Goal: Task Accomplishment & Management: Complete application form

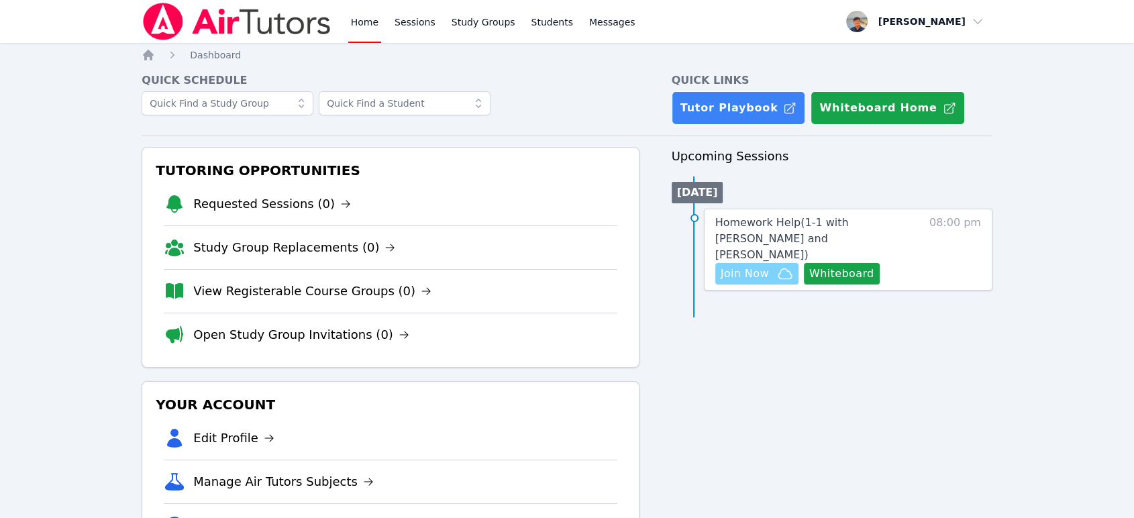
click at [751, 266] on span "Join Now" at bounding box center [744, 274] width 48 height 16
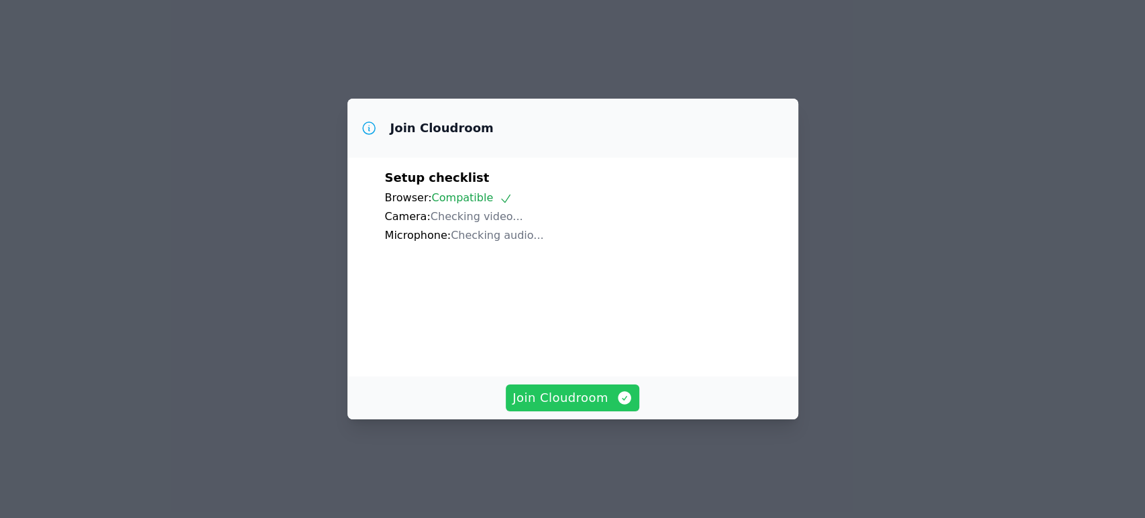
click at [606, 407] on span "Join Cloudroom" at bounding box center [572, 397] width 120 height 19
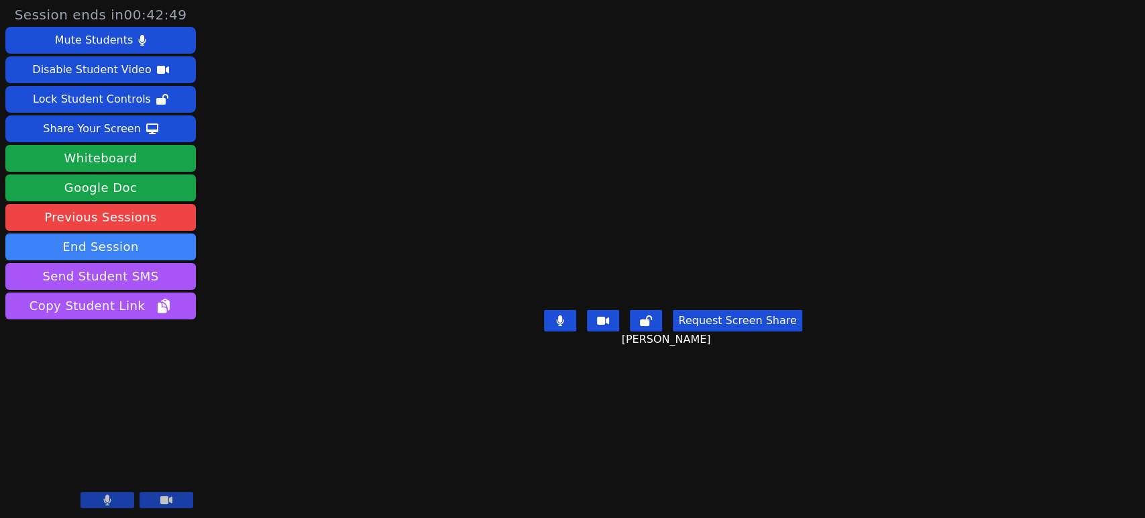
click at [763, 305] on video at bounding box center [672, 232] width 201 height 145
click at [916, 416] on main "[PERSON_NAME] Request Screen [PERSON_NAME]" at bounding box center [673, 259] width 486 height 518
click at [773, 305] on video at bounding box center [672, 232] width 201 height 145
click at [140, 157] on button "Whiteboard" at bounding box center [100, 158] width 191 height 27
click at [162, 249] on button "End Session" at bounding box center [100, 246] width 191 height 27
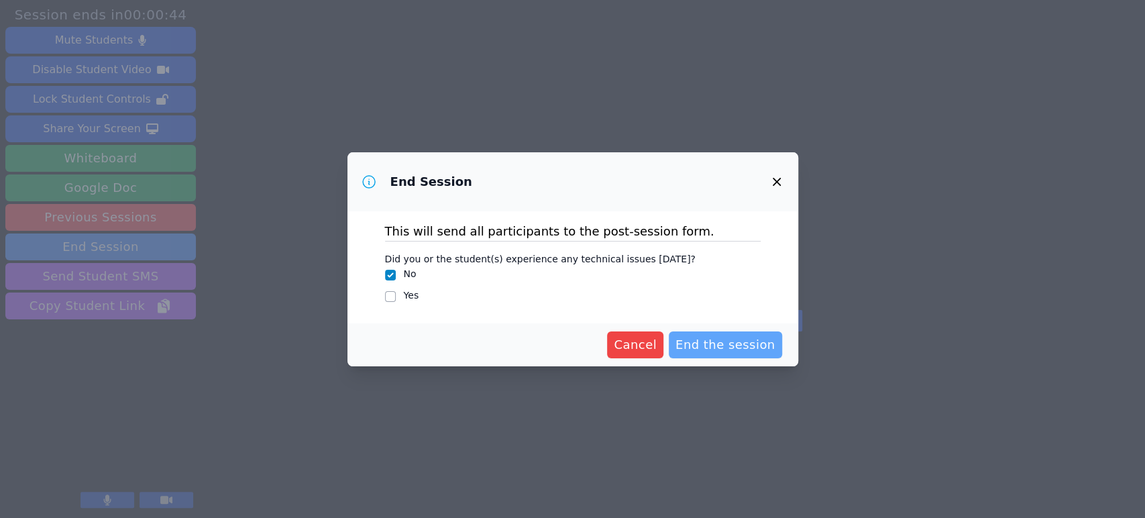
click at [705, 343] on span "End the session" at bounding box center [726, 344] width 100 height 19
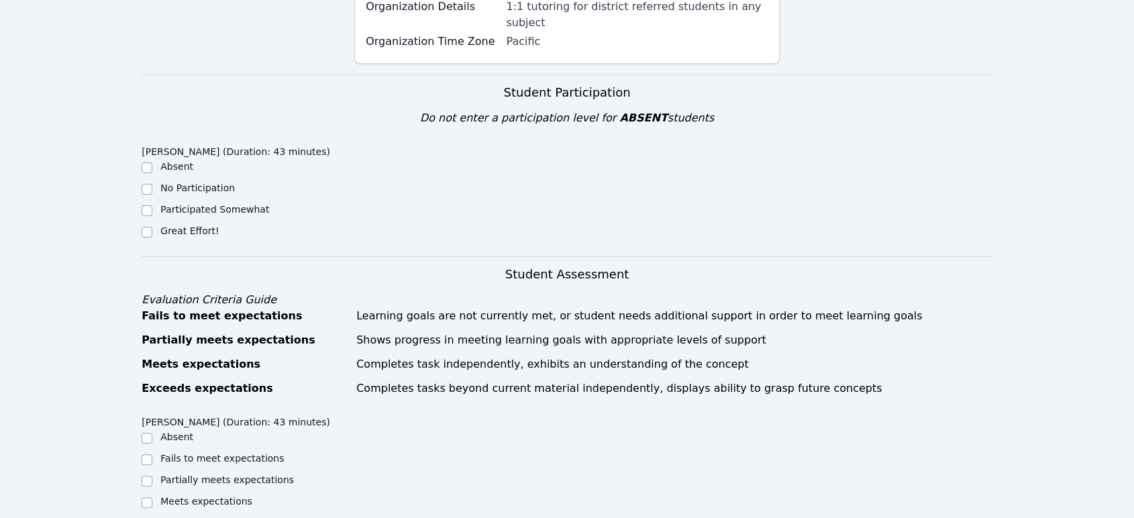
drag, startPoint x: 195, startPoint y: 195, endPoint x: 222, endPoint y: 207, distance: 30.0
click at [195, 225] on label "Great Effort!" at bounding box center [189, 230] width 58 height 11
click at [152, 227] on input "Great Effort!" at bounding box center [147, 232] width 11 height 11
checkbox input "true"
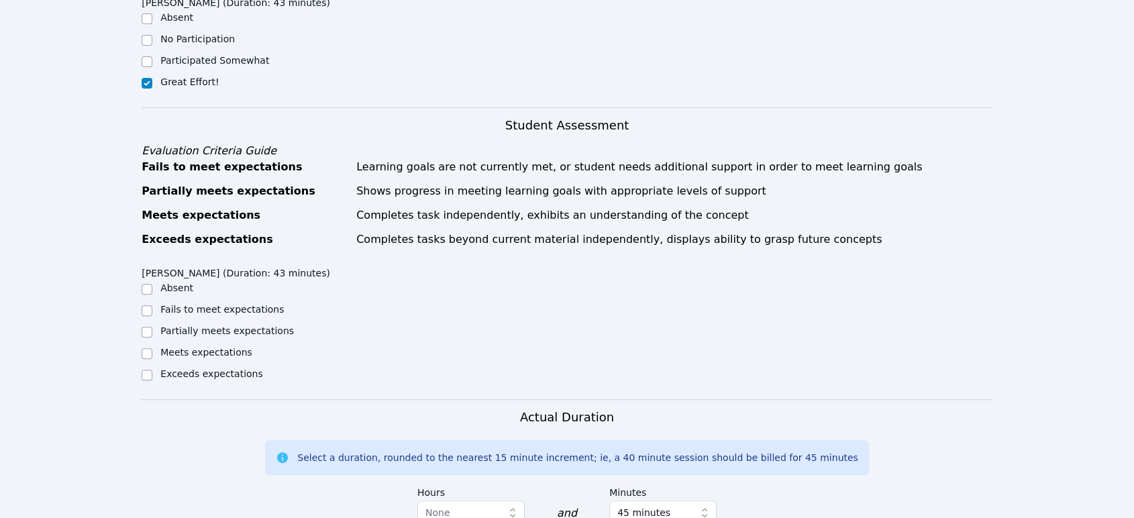
click at [229, 368] on label "Exceeds expectations" at bounding box center [211, 373] width 102 height 11
click at [152, 370] on input "Exceeds expectations" at bounding box center [147, 375] width 11 height 11
checkbox input "true"
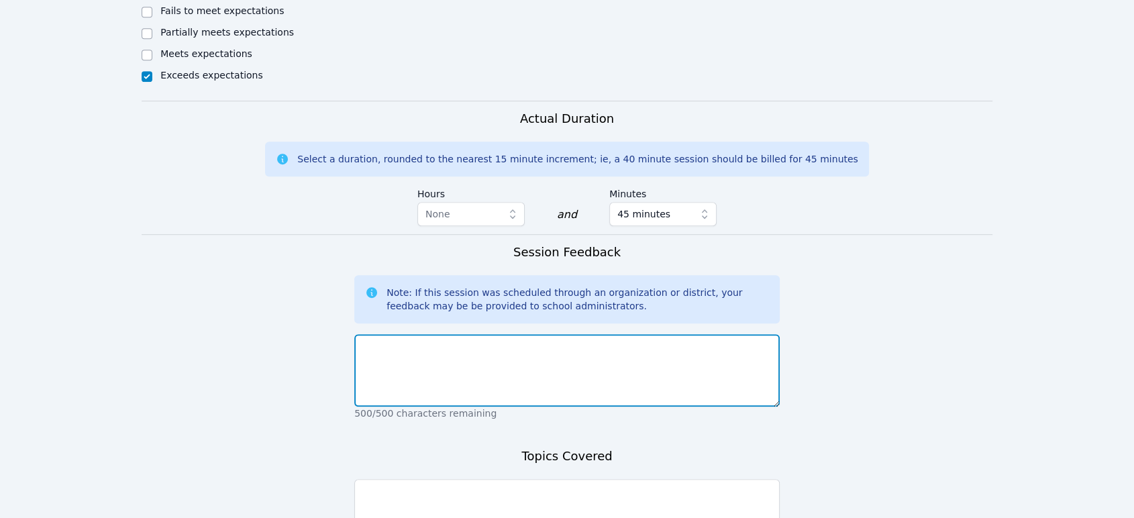
click at [455, 334] on textarea at bounding box center [566, 370] width 425 height 72
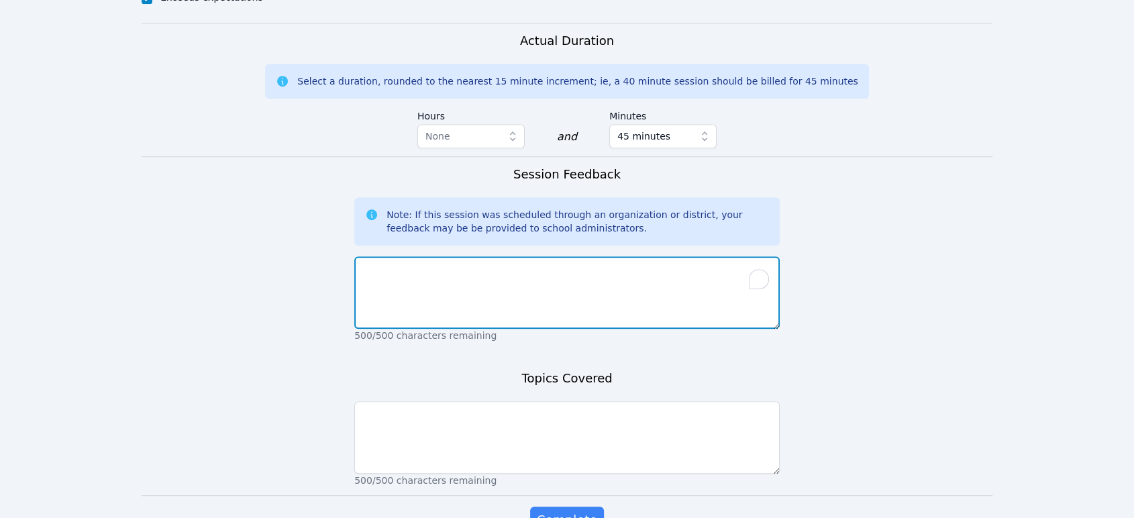
scroll to position [869, 0]
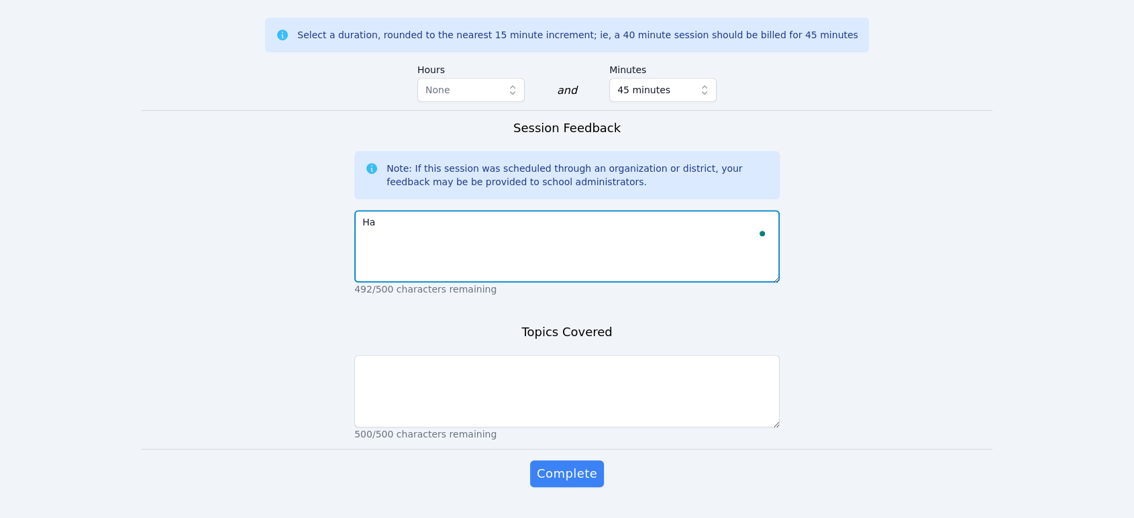
type textarea "H"
type textarea "W"
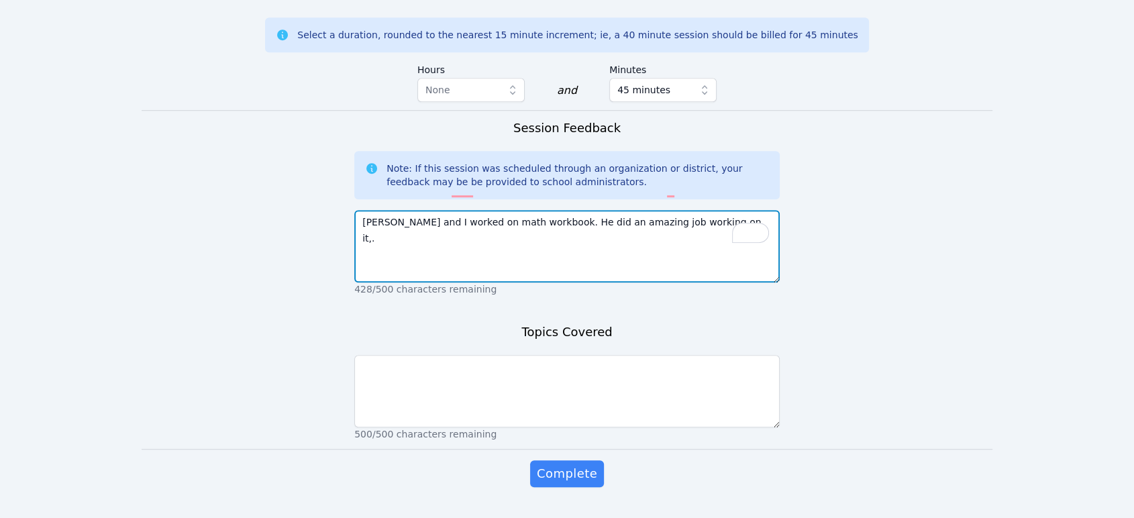
click at [466, 210] on textarea "[PERSON_NAME] and I worked on math workbook. He did an amazing job working on i…" at bounding box center [566, 246] width 425 height 72
click at [676, 210] on textarea "[PERSON_NAME] and I worked on a math workbook. He did an amazing job working on…" at bounding box center [566, 246] width 425 height 72
click at [715, 210] on textarea "[PERSON_NAME] and I worked on a math workbook. He did an amazing job working on…" at bounding box center [566, 246] width 425 height 72
click at [680, 210] on textarea "[PERSON_NAME] and I worked on a math workbook. He did an amazing job working on…" at bounding box center [566, 246] width 425 height 72
click at [700, 210] on textarea "[PERSON_NAME] and I worked on a math workbook. He did an amazing job working on…" at bounding box center [566, 246] width 425 height 72
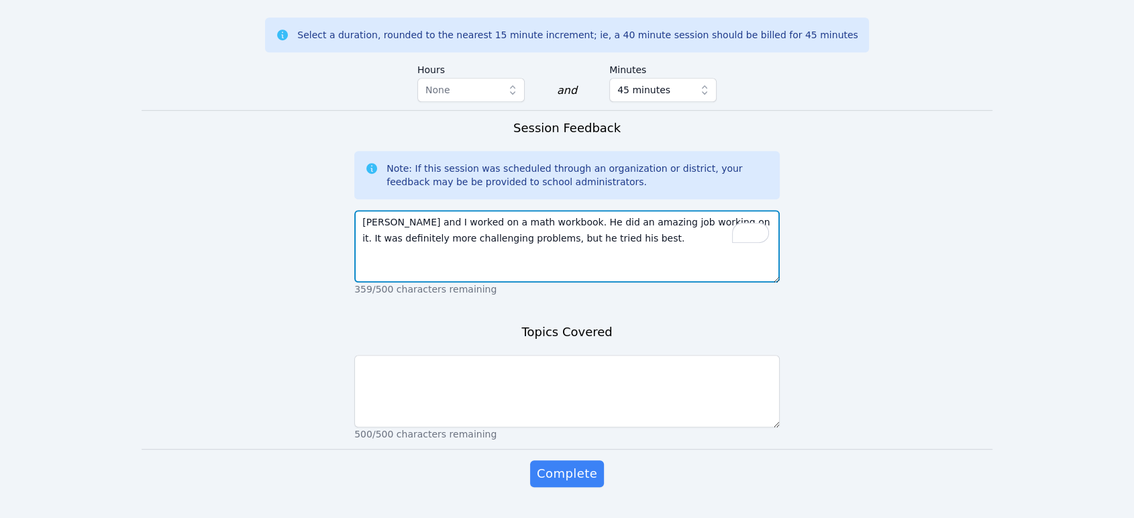
type textarea "[PERSON_NAME] and I worked on a math workbook. He did an amazing job working on…"
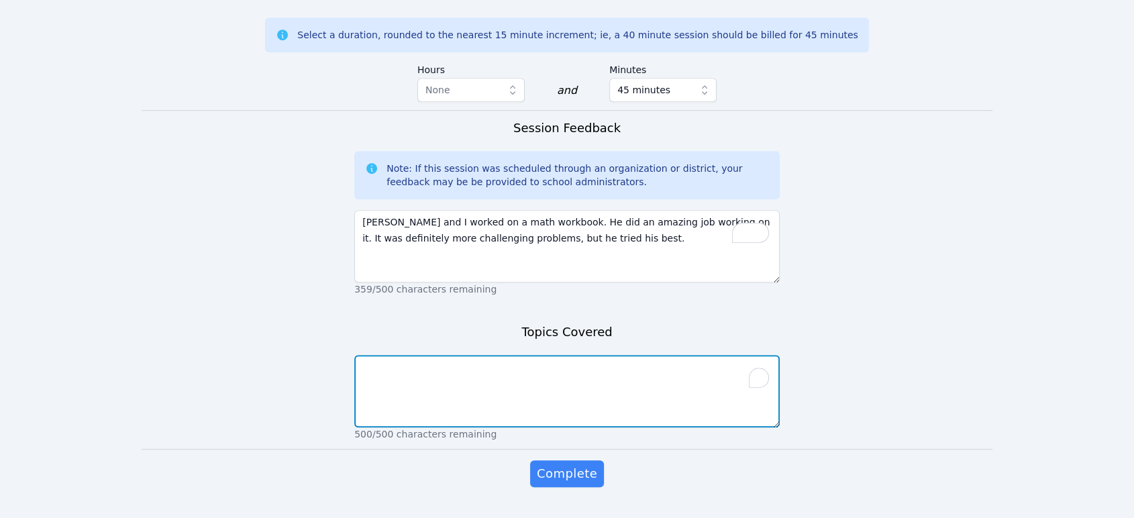
click at [680, 362] on textarea "To enrich screen reader interactions, please activate Accessibility in Grammarl…" at bounding box center [566, 391] width 425 height 72
type textarea "Math workbook"
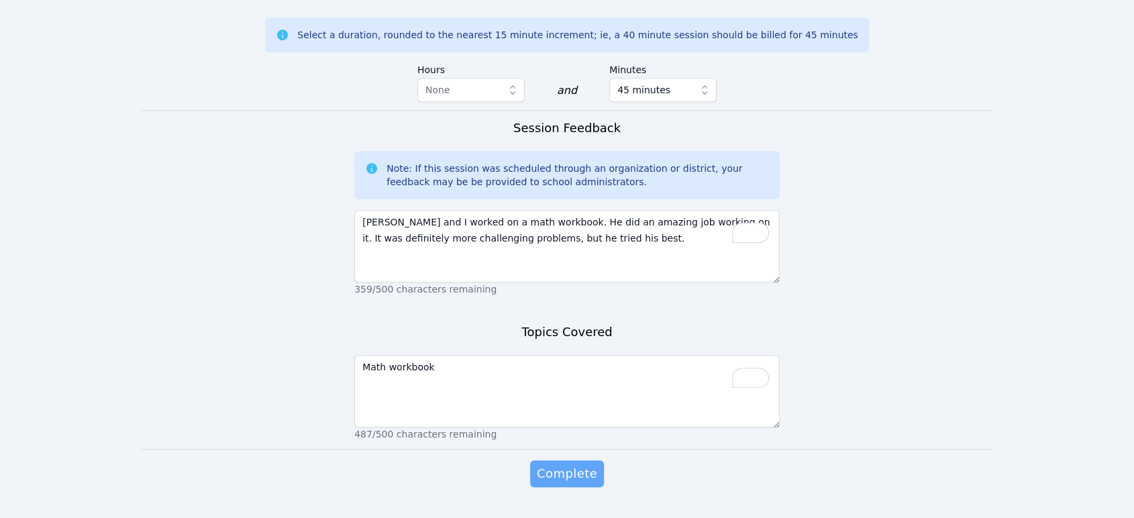
click at [570, 464] on span "Complete" at bounding box center [567, 473] width 60 height 19
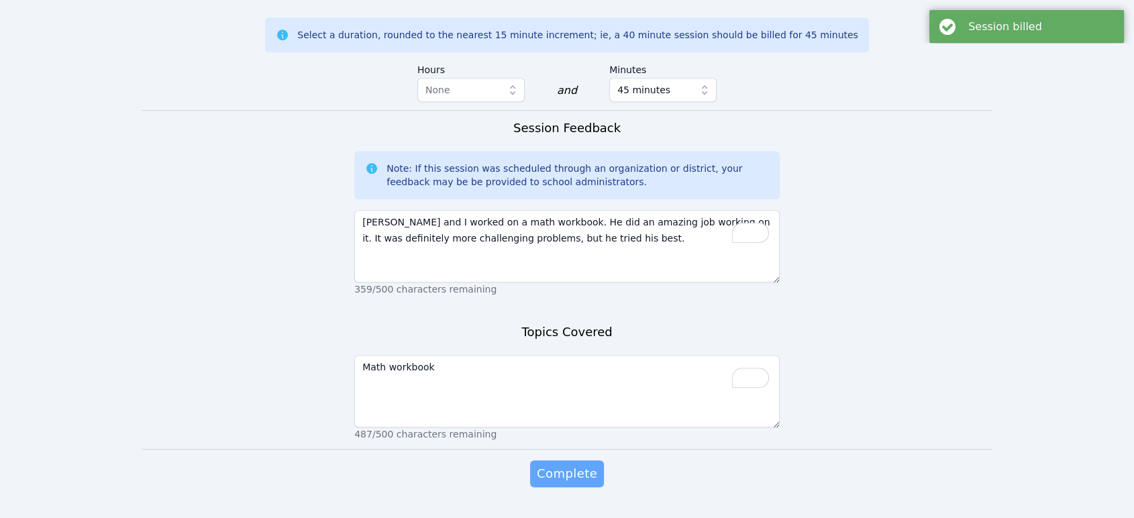
scroll to position [0, 0]
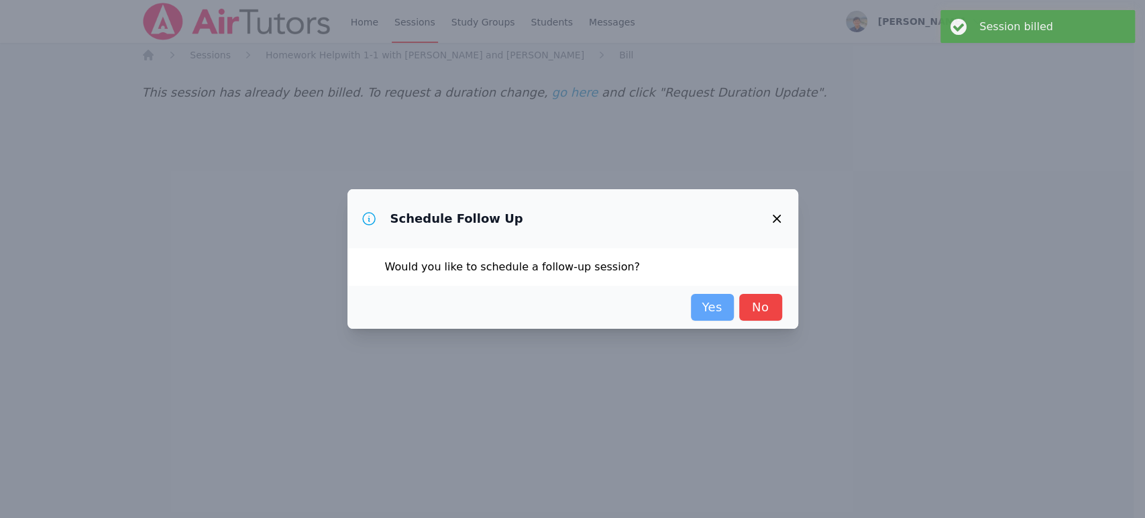
click at [726, 307] on link "Yes" at bounding box center [712, 307] width 43 height 27
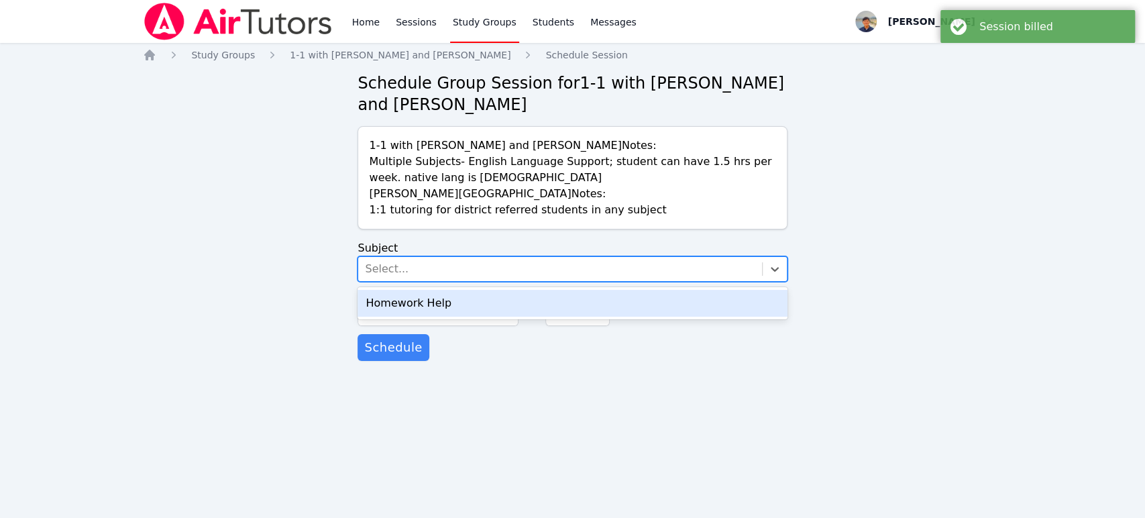
click at [557, 272] on div "Select..." at bounding box center [559, 269] width 403 height 24
click at [539, 309] on div "Homework Help" at bounding box center [572, 303] width 429 height 27
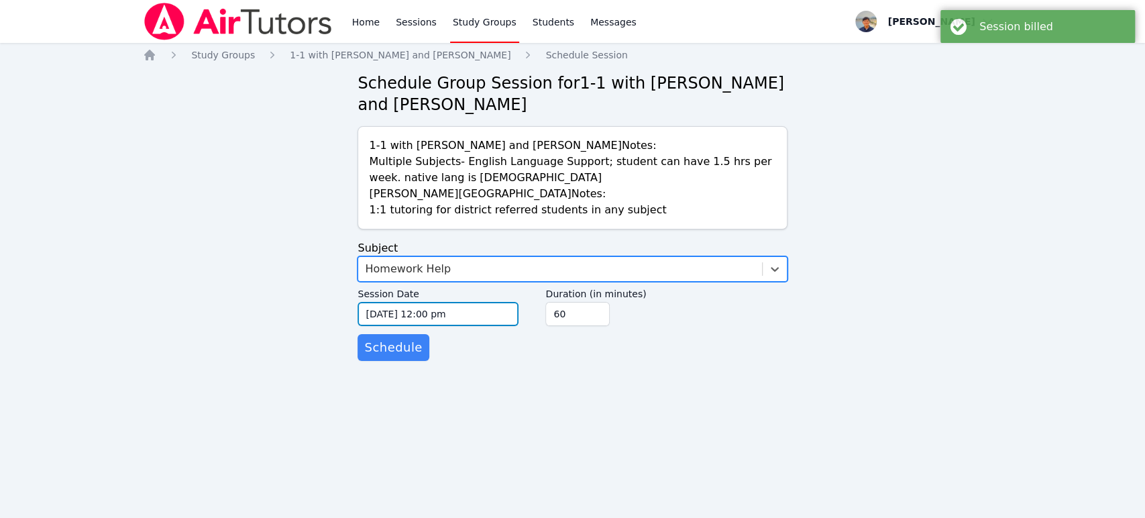
click at [443, 316] on input "[DATE] 12:00 pm" at bounding box center [438, 314] width 161 height 24
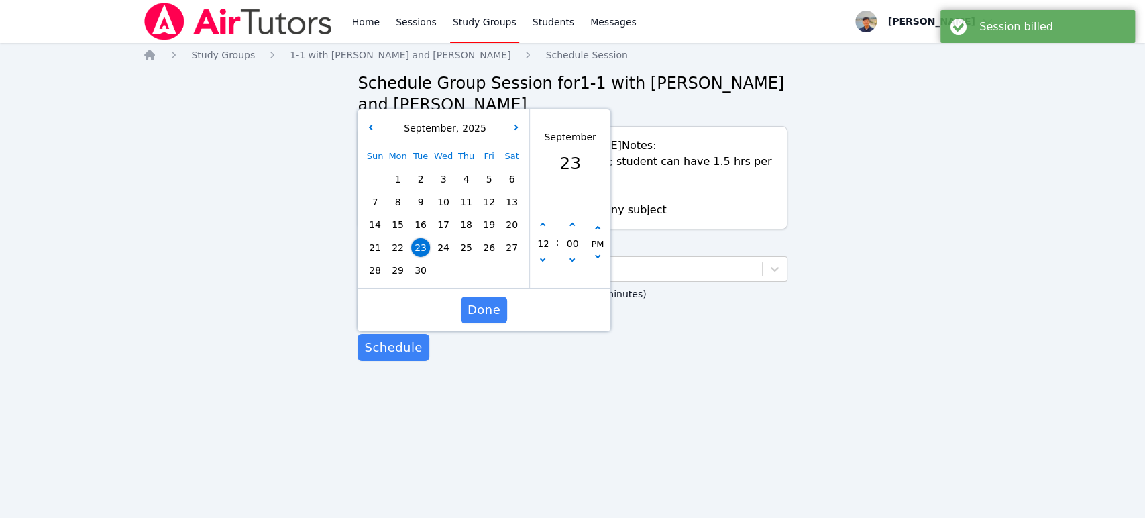
click at [470, 246] on span "25" at bounding box center [466, 247] width 19 height 19
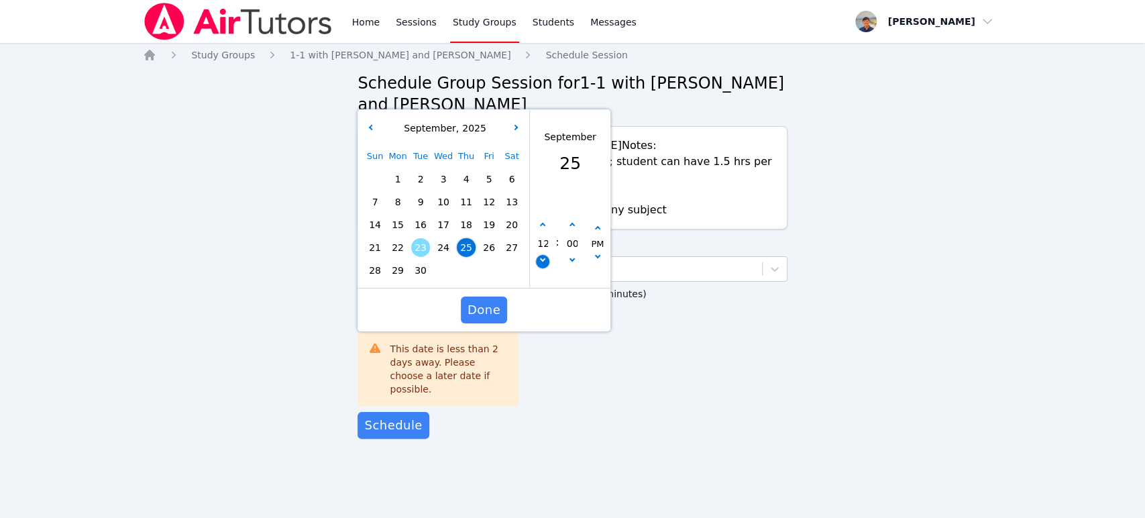
click at [549, 260] on button "button" at bounding box center [543, 261] width 13 height 13
type input "[DATE] 11:00 am"
type input "11"
click at [549, 260] on button "button" at bounding box center [543, 261] width 13 height 13
type input "[DATE] 10:00 am"
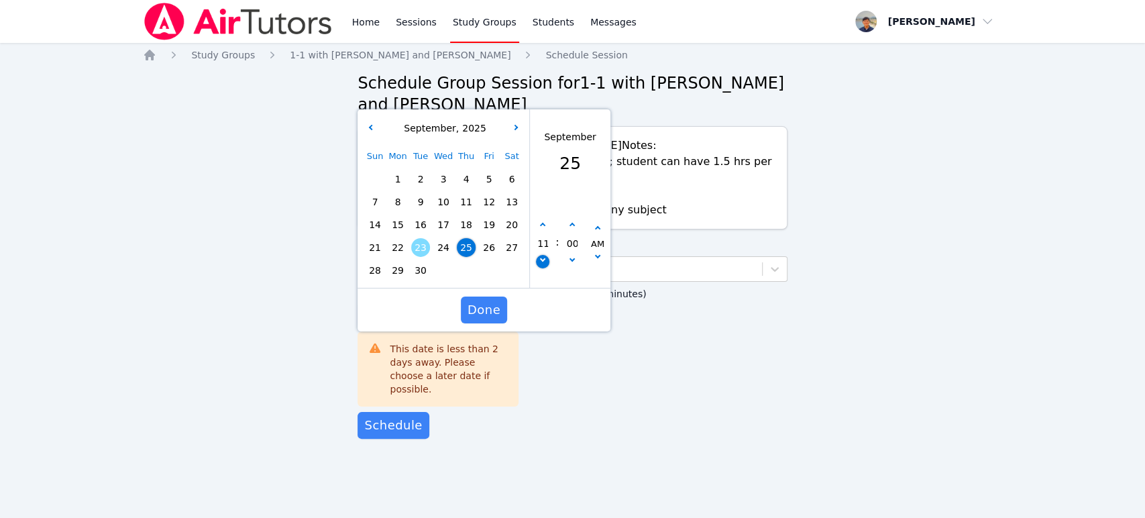
type input "10"
click at [549, 260] on button "button" at bounding box center [543, 261] width 13 height 13
type input "[DATE] 09:00 am"
type input "09"
click at [544, 266] on button "button" at bounding box center [543, 261] width 13 height 13
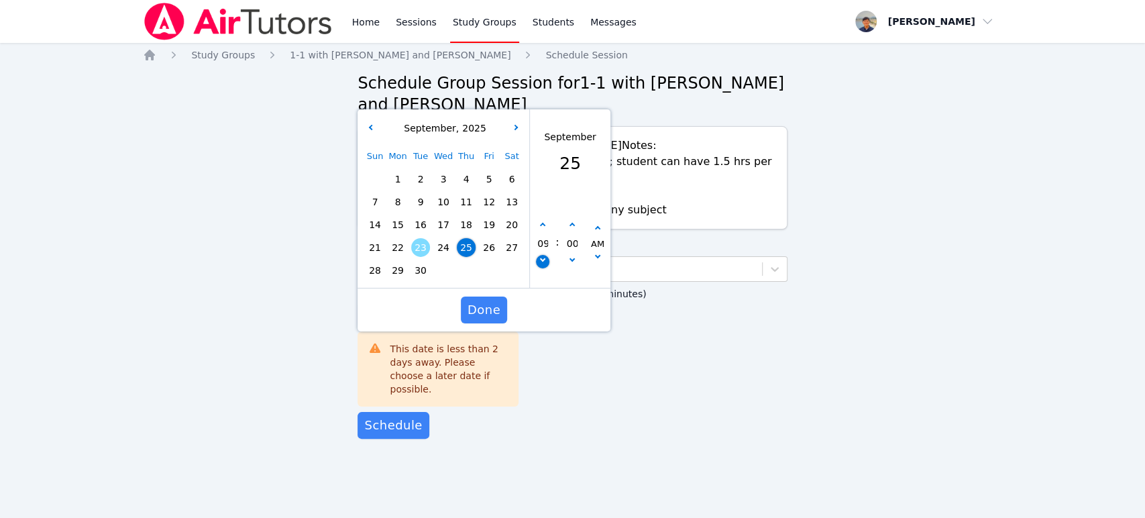
type input "[DATE] 08:00 am"
type input "08"
click at [544, 266] on button "button" at bounding box center [543, 261] width 13 height 13
type input "[DATE] 07:00 am"
type input "07"
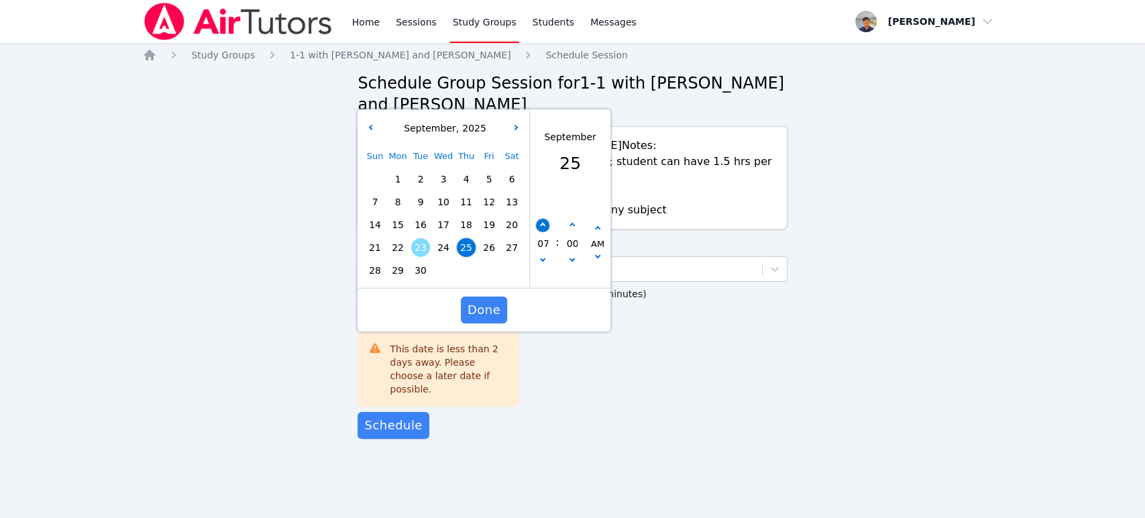
click at [544, 230] on button "button" at bounding box center [543, 225] width 13 height 13
type input "[DATE] 08:00 am"
type input "08"
click at [601, 258] on button "button" at bounding box center [597, 258] width 13 height 13
type input "[DATE] 08:00 pm"
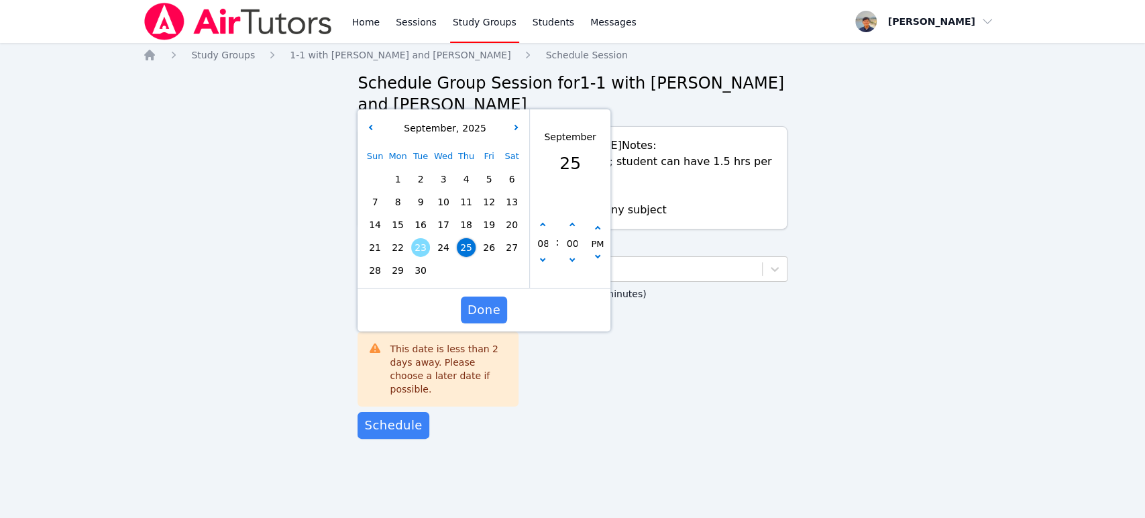
click at [488, 303] on span "Done" at bounding box center [484, 310] width 33 height 19
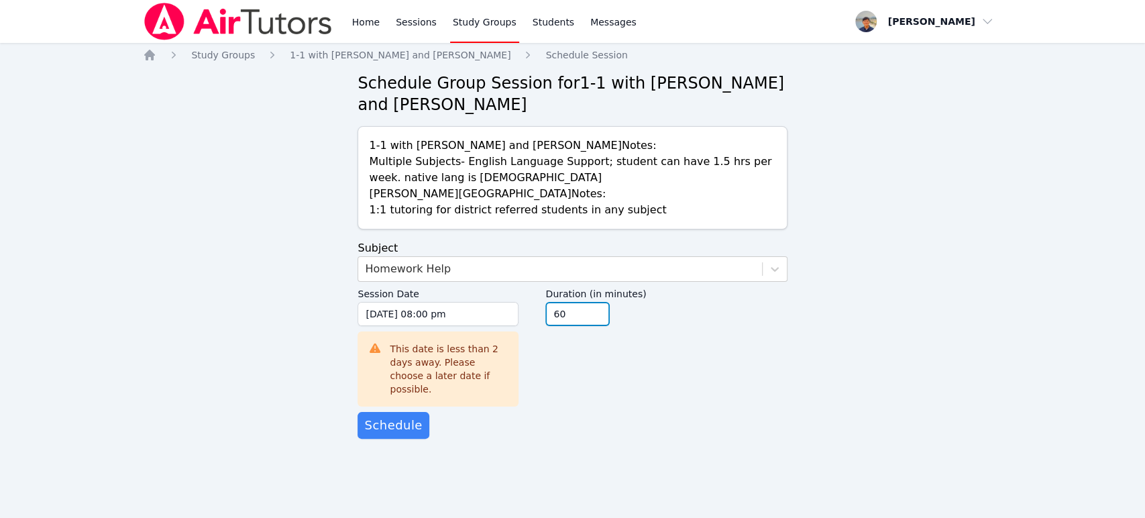
click at [586, 310] on input "60" at bounding box center [577, 314] width 64 height 24
click at [602, 321] on input "60" at bounding box center [577, 314] width 64 height 24
type input "45"
click at [598, 317] on input "45" at bounding box center [577, 314] width 64 height 24
click at [400, 416] on span "Schedule" at bounding box center [393, 425] width 58 height 19
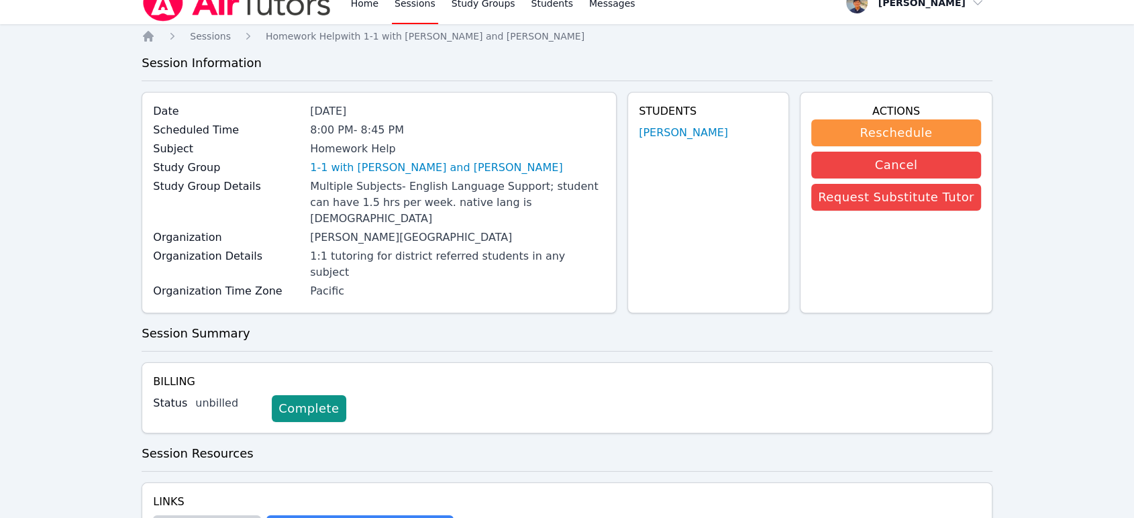
scroll to position [77, 0]
